Goal: Transaction & Acquisition: Purchase product/service

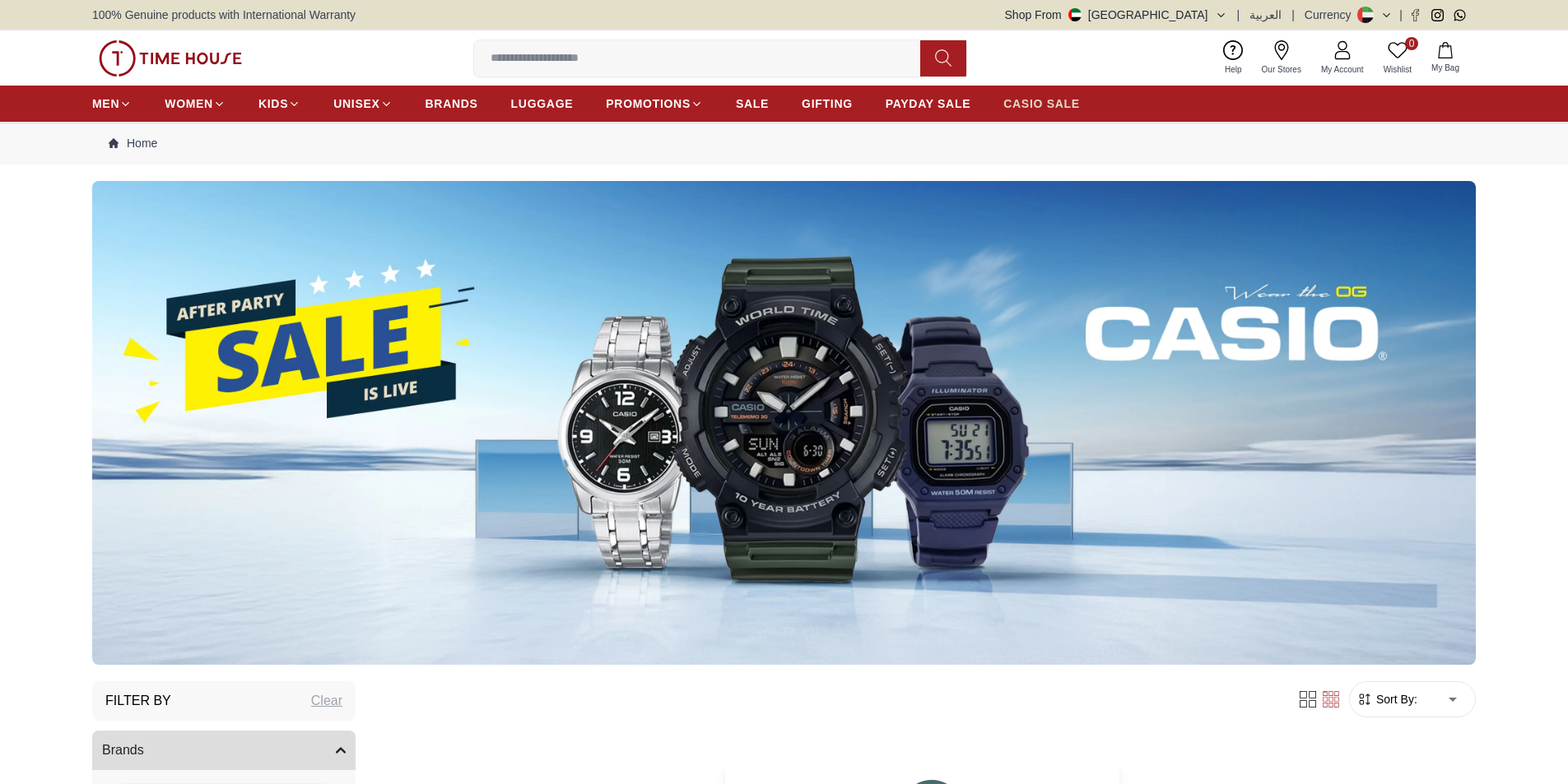
click at [1016, 102] on span "CASIO SALE" at bounding box center [1041, 103] width 77 height 17
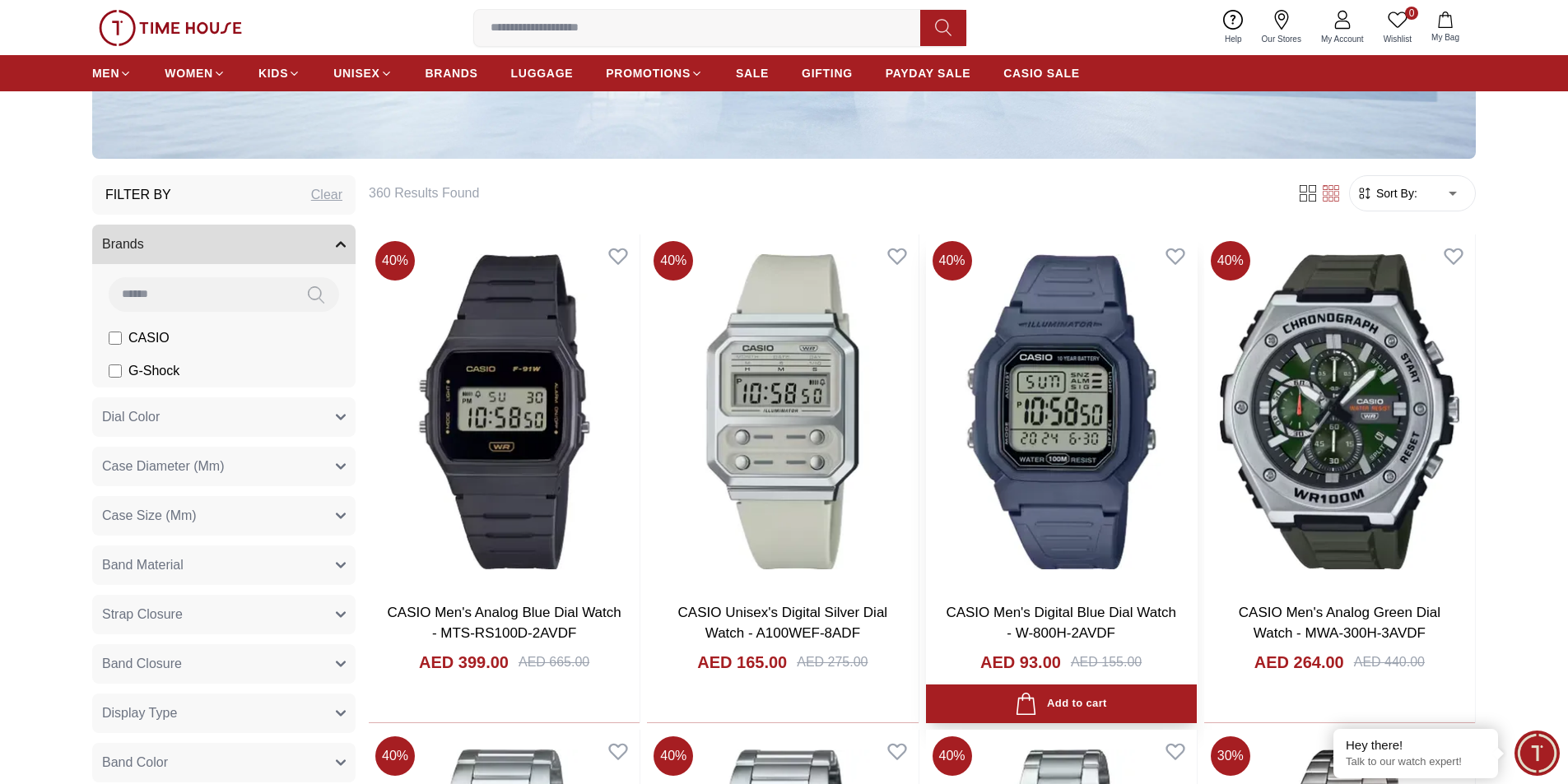
scroll to position [493, 0]
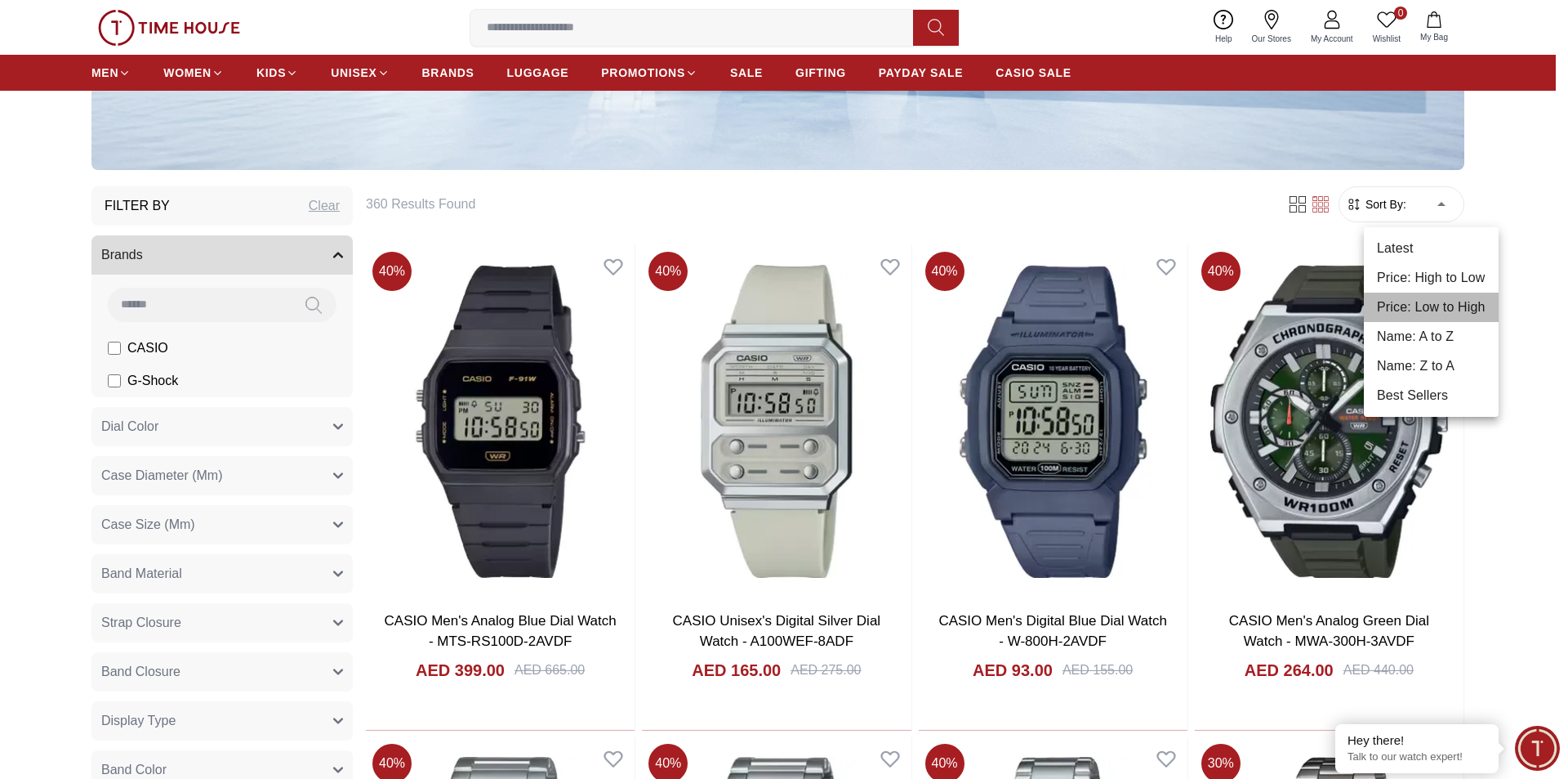
click at [1417, 312] on li "Price: Low to High" at bounding box center [1432, 307] width 134 height 30
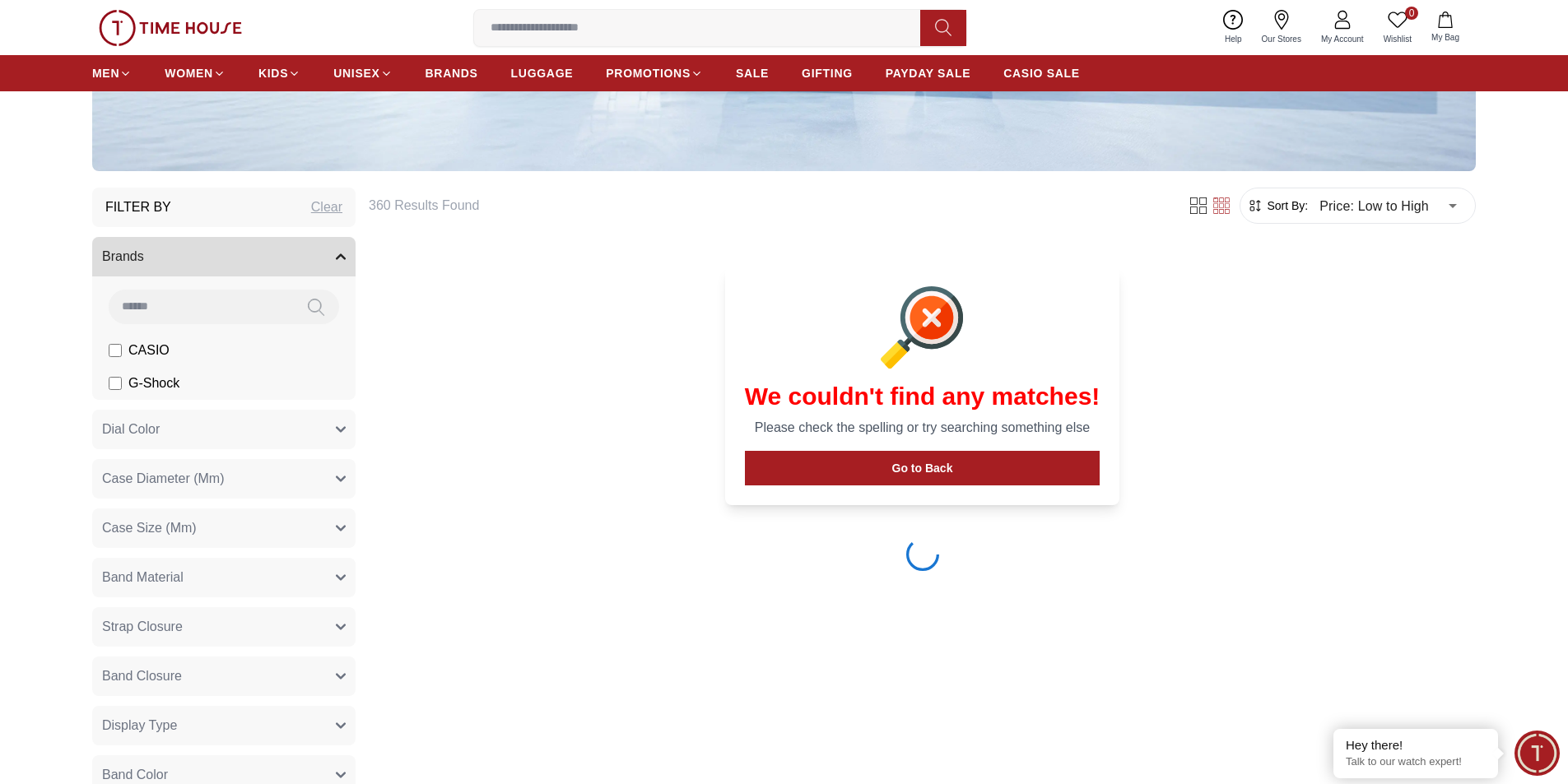
type input "*"
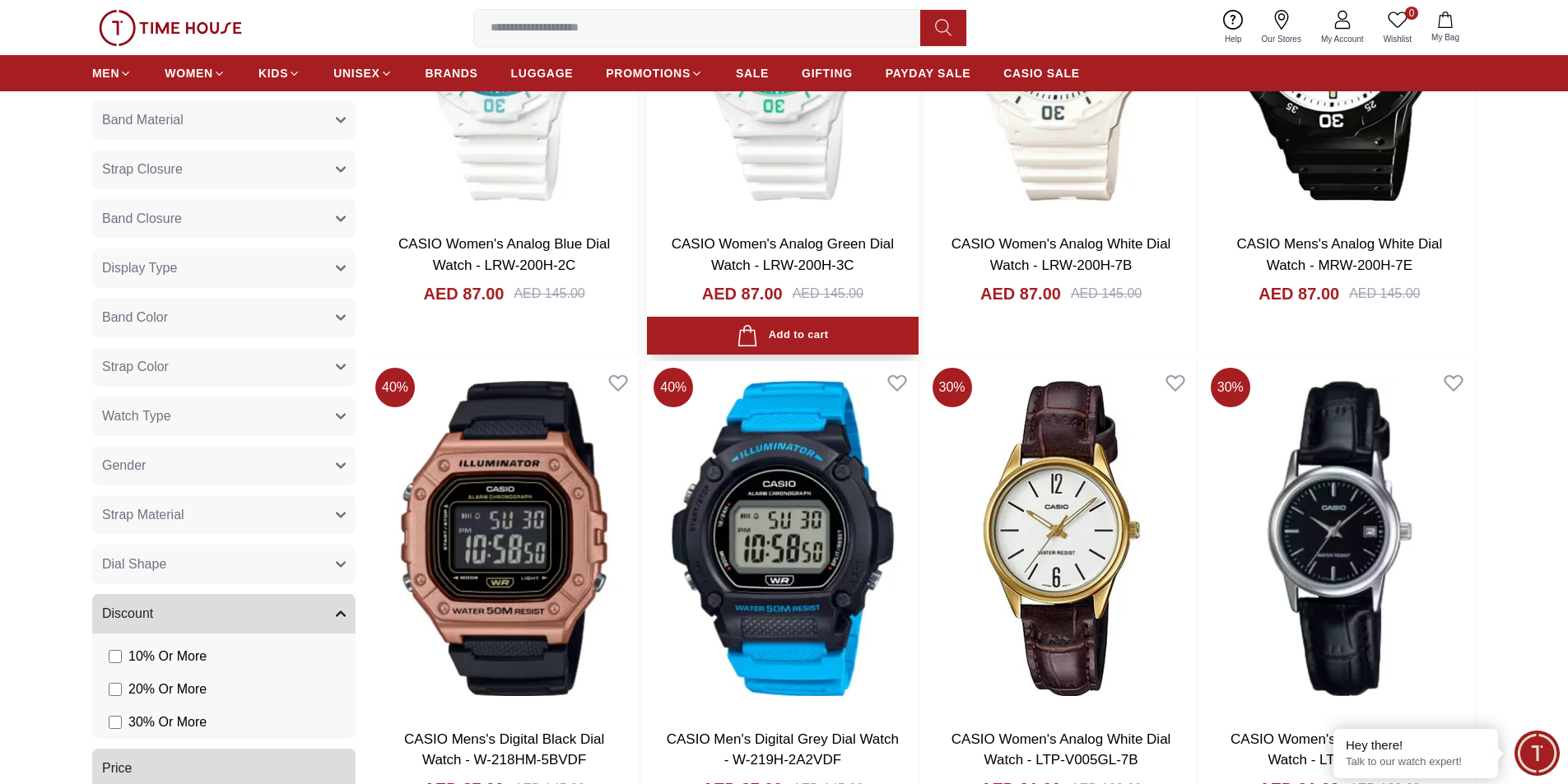
scroll to position [2714, 0]
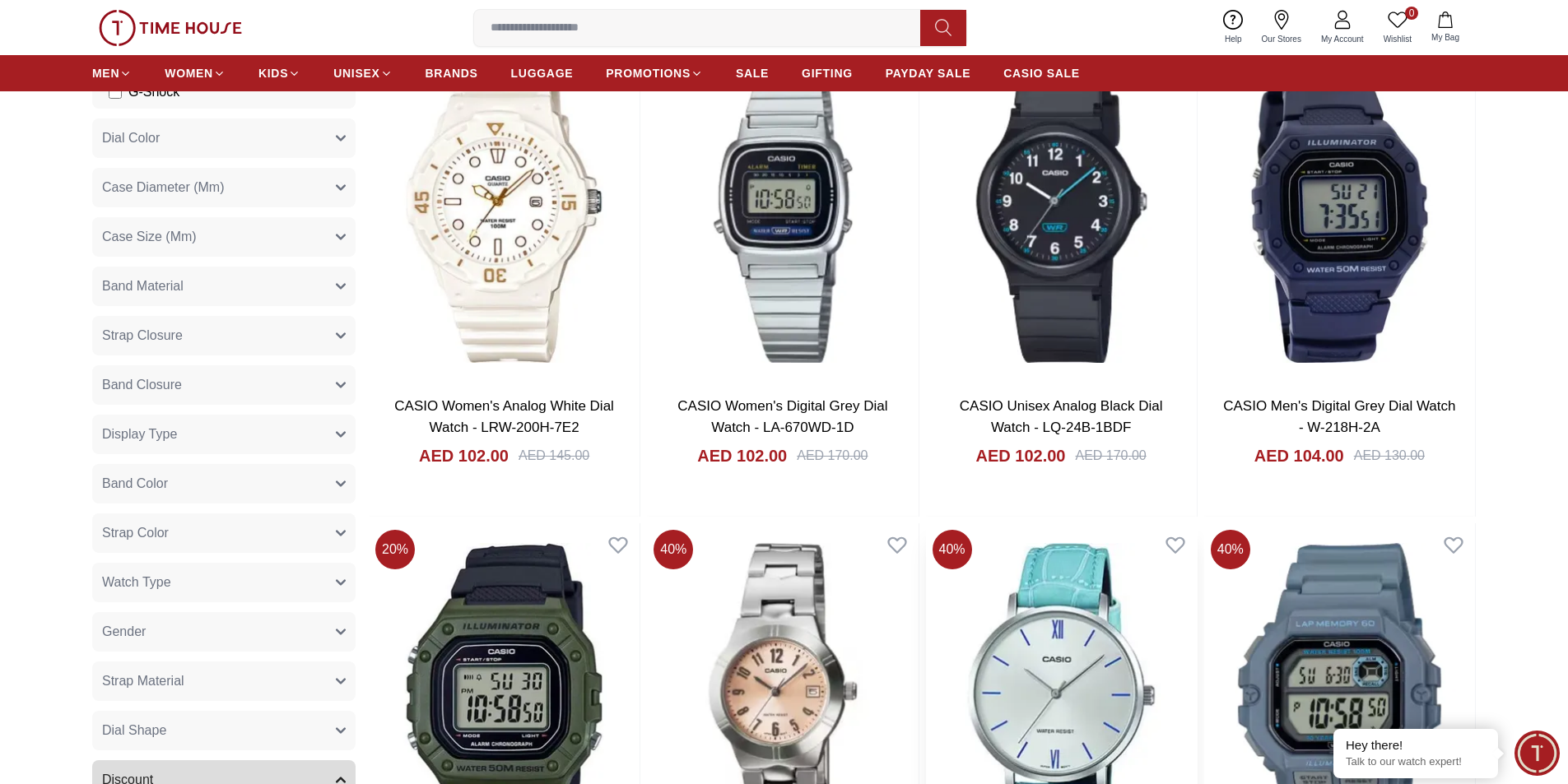
scroll to position [4852, 0]
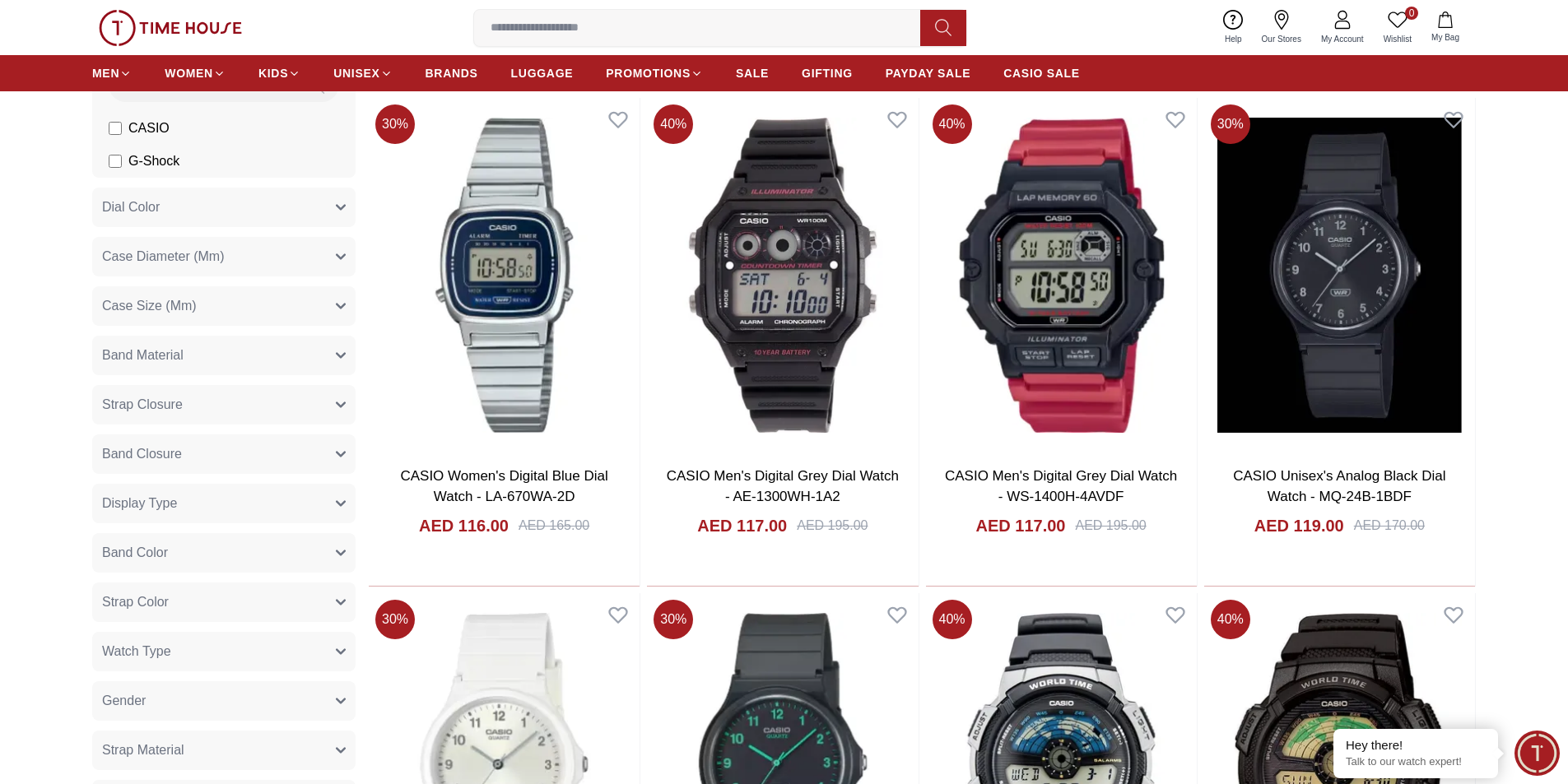
scroll to position [7409, 0]
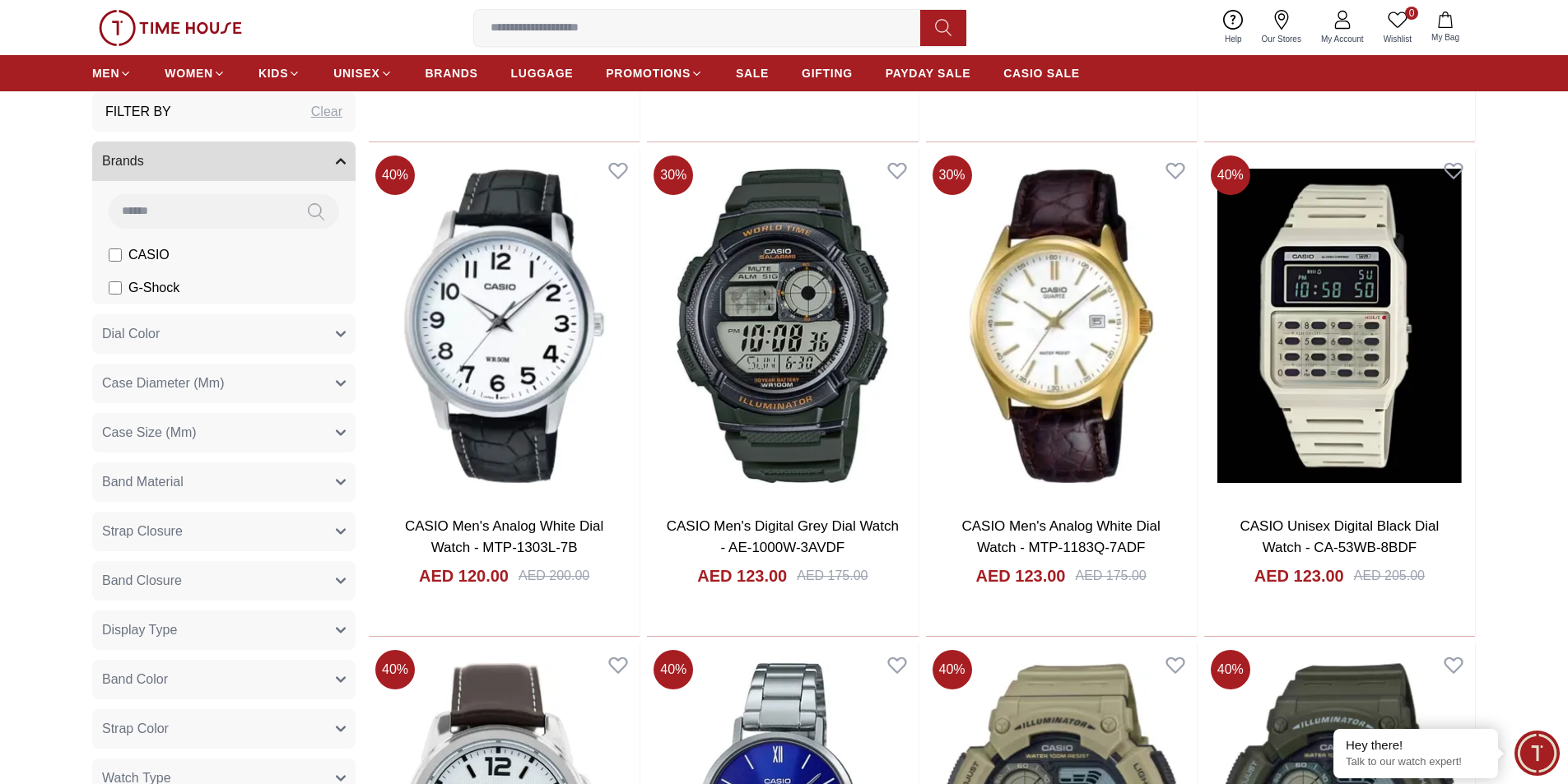
scroll to position [8636, 0]
